Goal: Navigation & Orientation: Find specific page/section

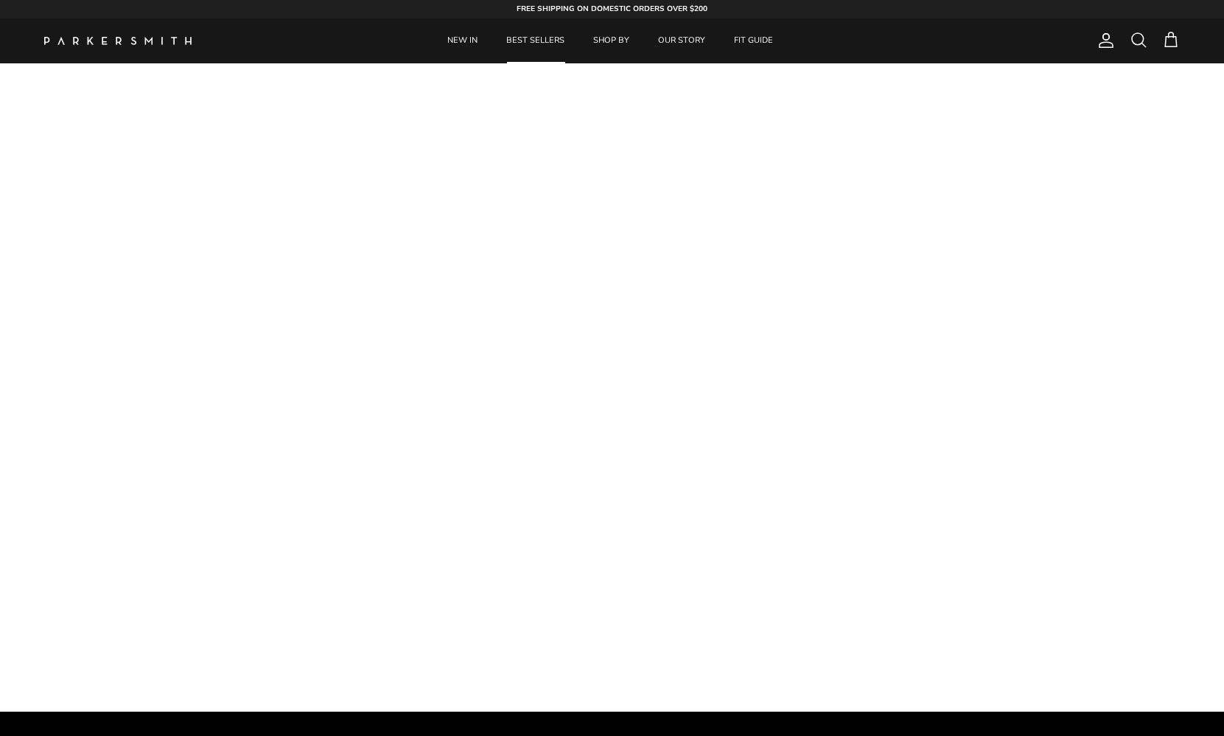
click at [521, 35] on link "BEST SELLERS" at bounding box center [535, 40] width 85 height 45
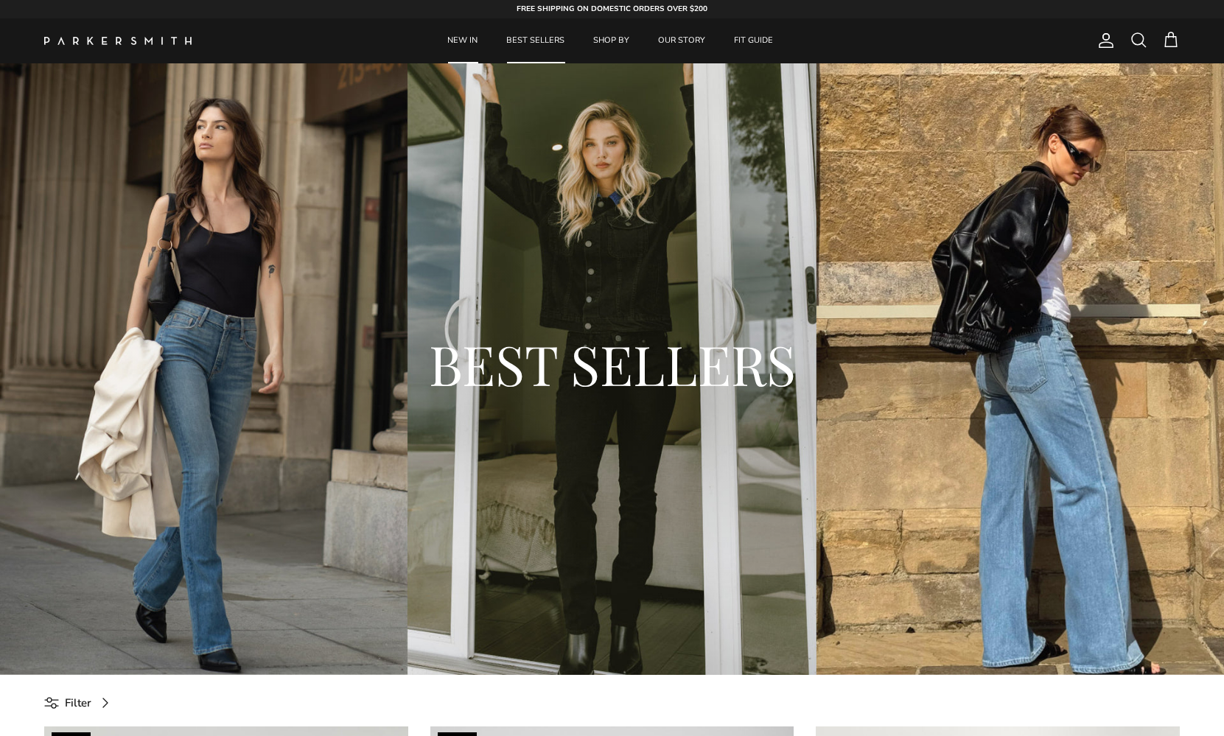
click at [469, 35] on link "NEW IN" at bounding box center [462, 40] width 57 height 45
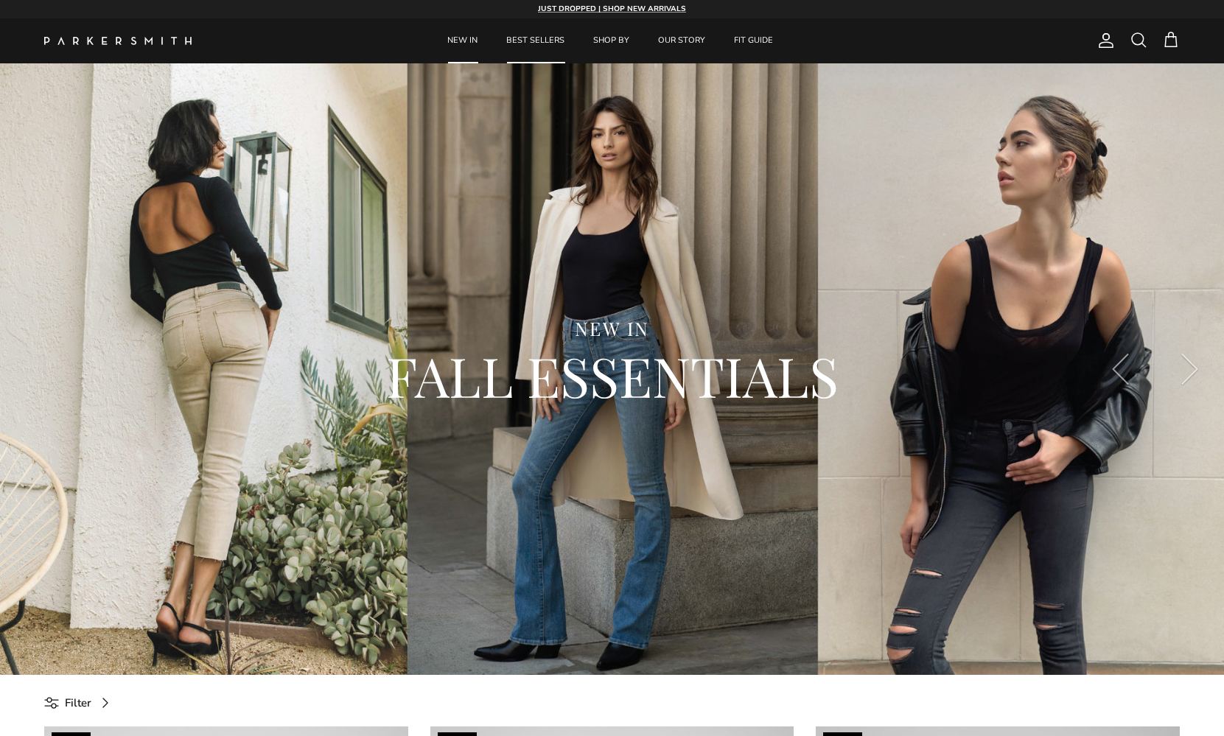
click at [554, 34] on link "BEST SELLERS" at bounding box center [535, 40] width 85 height 45
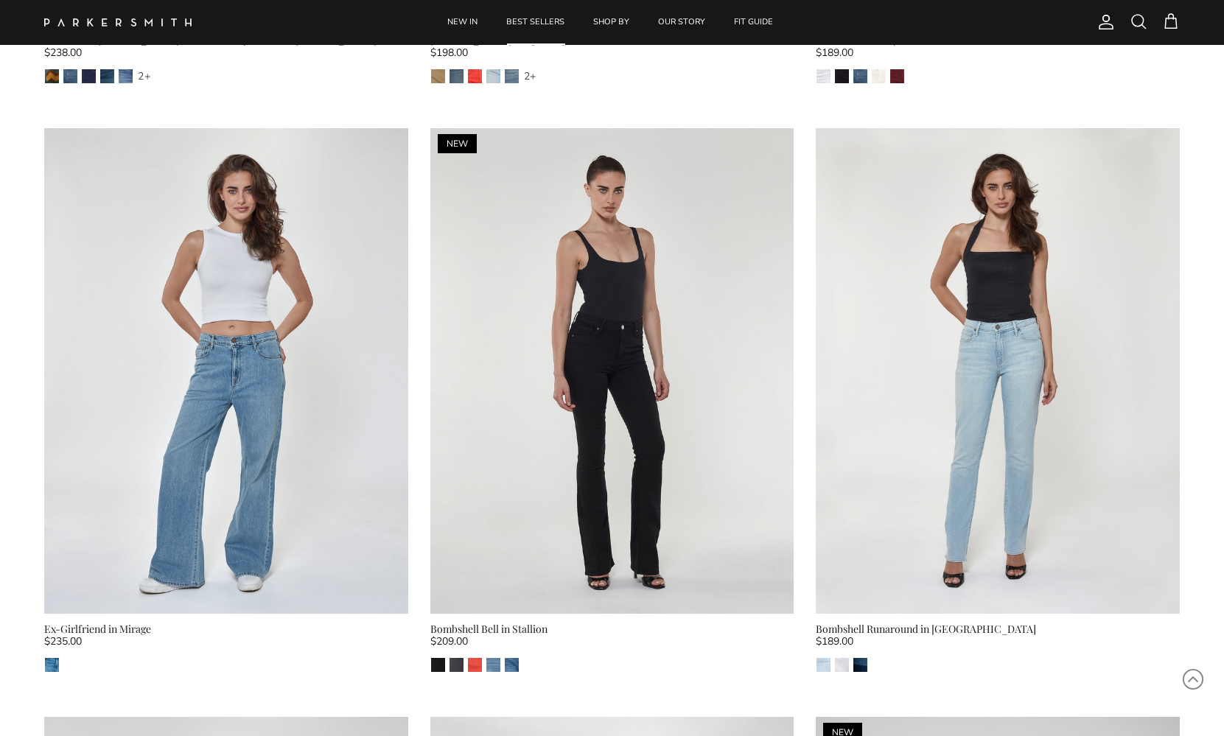
scroll to position [1778, 0]
